Goal: Find specific page/section

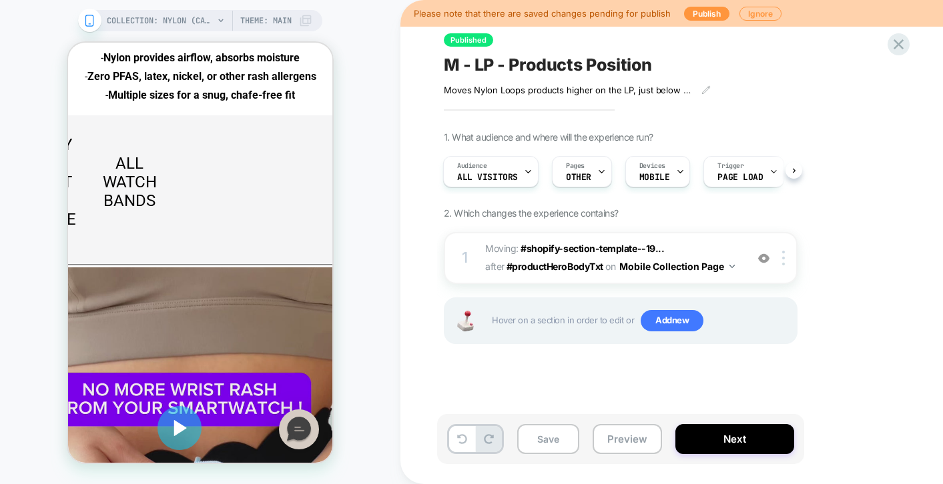
scroll to position [1345, 0]
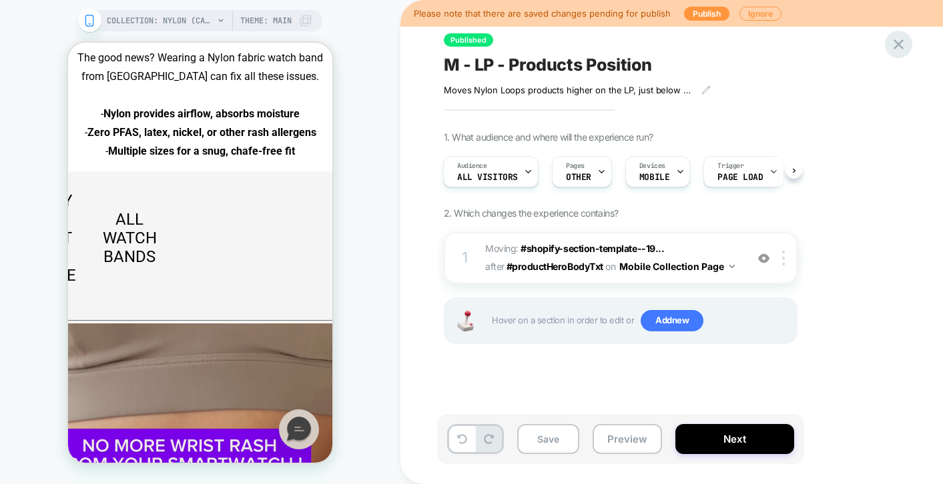
click at [891, 46] on icon at bounding box center [898, 44] width 18 height 18
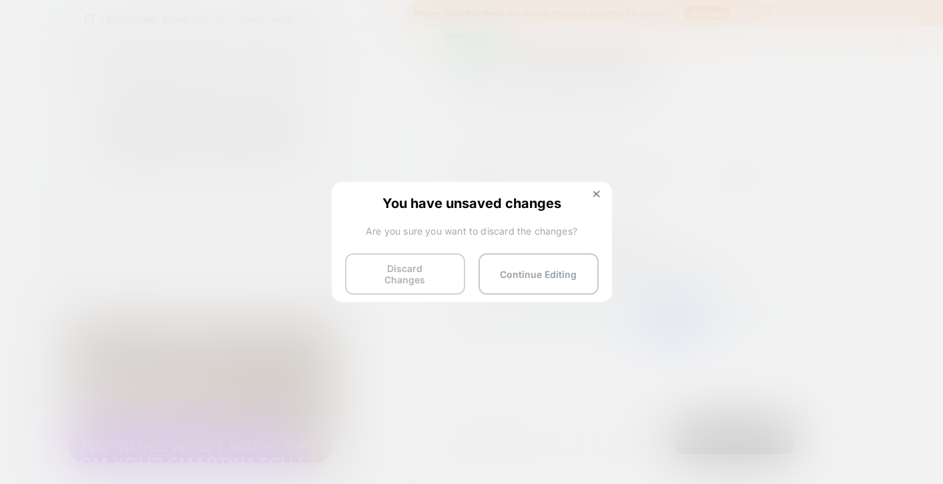
click at [430, 278] on button "Discard Changes" at bounding box center [405, 274] width 120 height 41
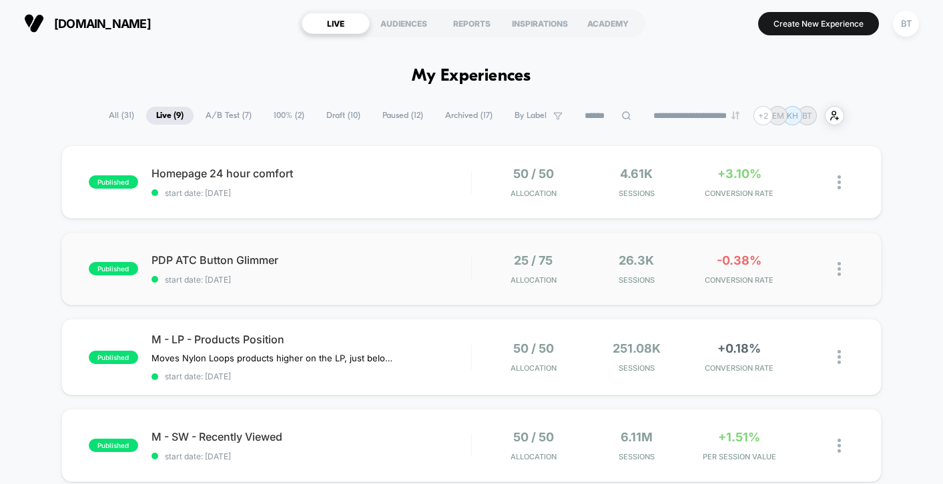
click at [397, 262] on span "PDP ATC Button Glimmer" at bounding box center [311, 260] width 320 height 13
click at [417, 197] on span "start date: [DATE]" at bounding box center [311, 193] width 320 height 10
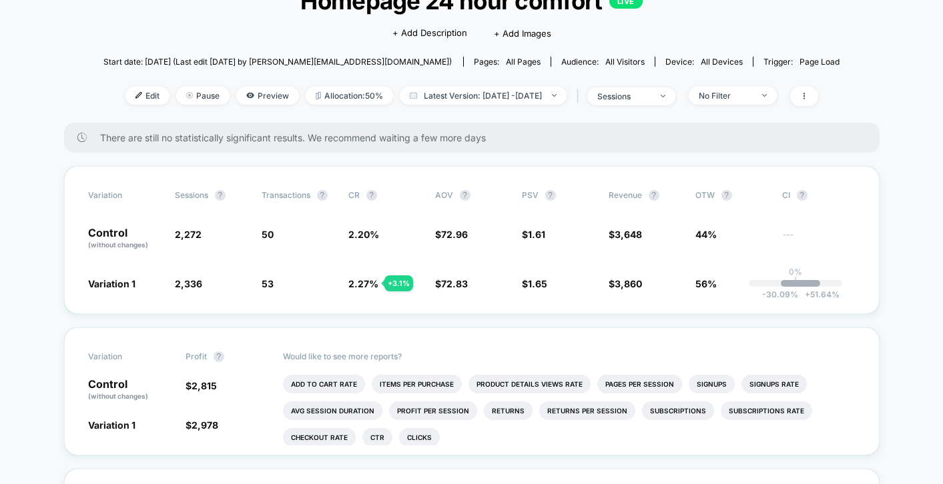
scroll to position [117, 0]
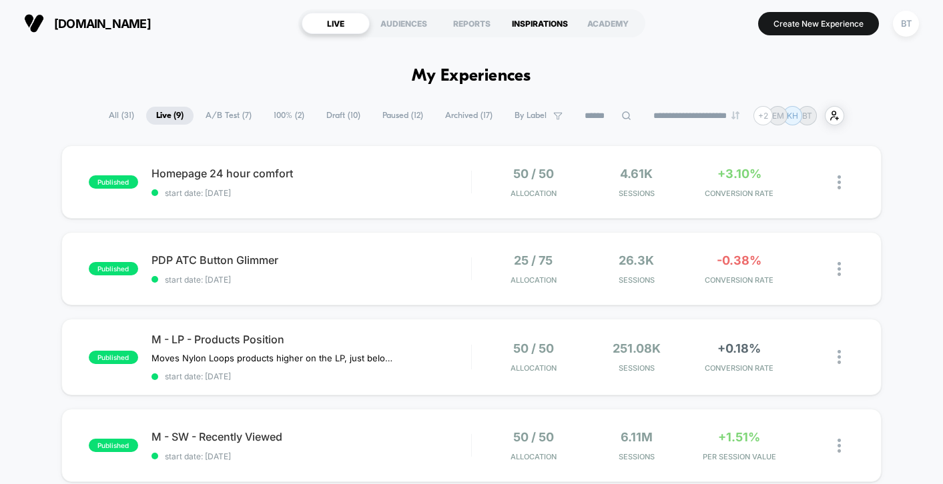
click at [544, 16] on div "INSPIRATIONS" at bounding box center [540, 23] width 68 height 21
